Goal: Transaction & Acquisition: Purchase product/service

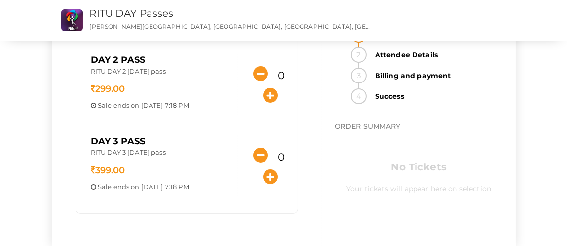
scroll to position [40, 0]
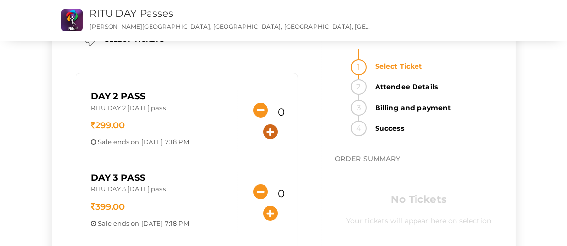
click at [274, 136] on icon "button" at bounding box center [270, 131] width 15 height 15
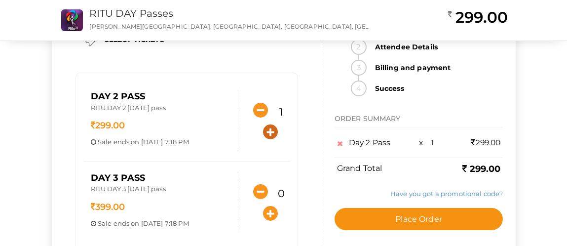
click at [274, 136] on icon "button" at bounding box center [270, 131] width 15 height 15
type input "2"
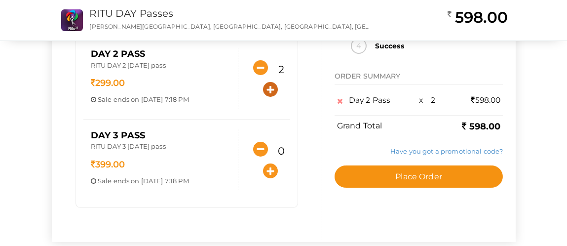
scroll to position [86, 0]
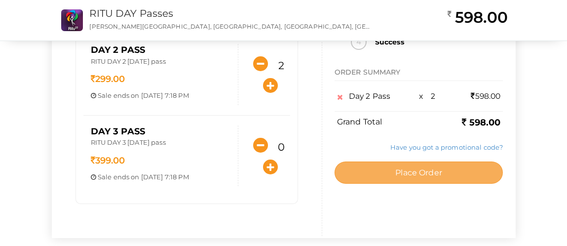
click at [435, 172] on span "Place Order" at bounding box center [418, 172] width 47 height 9
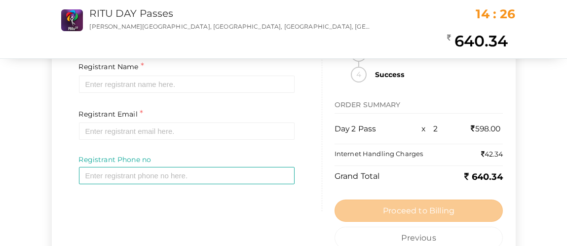
scroll to position [0, 0]
